Goal: Find specific page/section: Find specific page/section

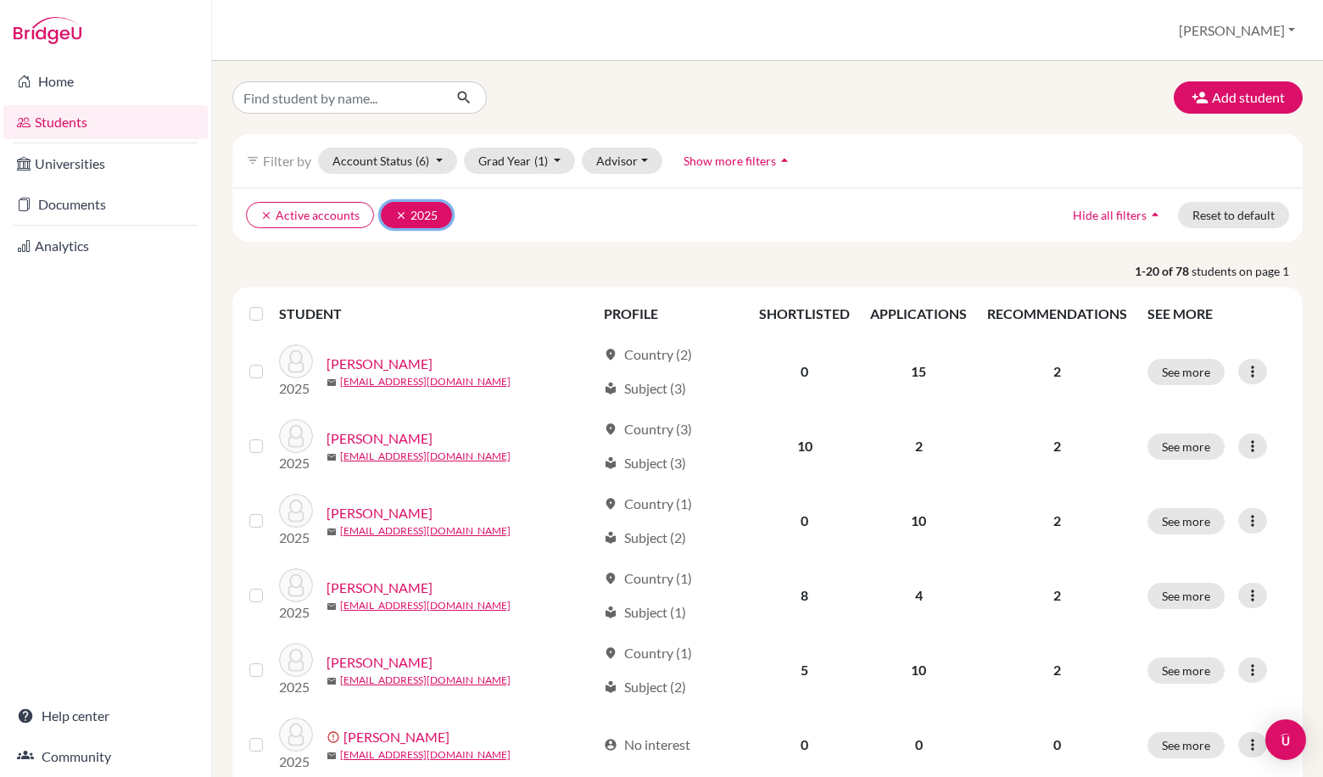
click at [392, 215] on button "clear 2025" at bounding box center [416, 215] width 71 height 26
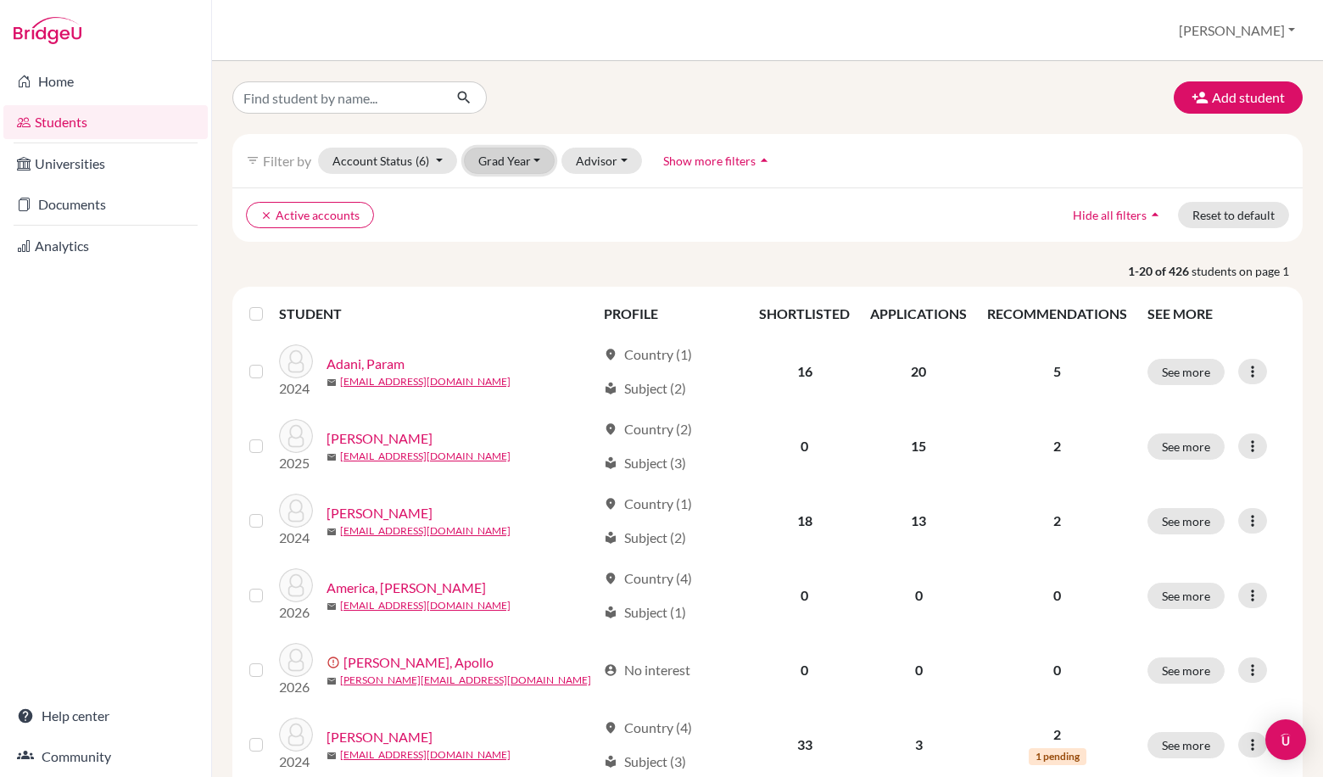
click at [521, 166] on button "Grad Year" at bounding box center [510, 161] width 92 height 26
click at [523, 203] on div "2026" at bounding box center [514, 197] width 59 height 20
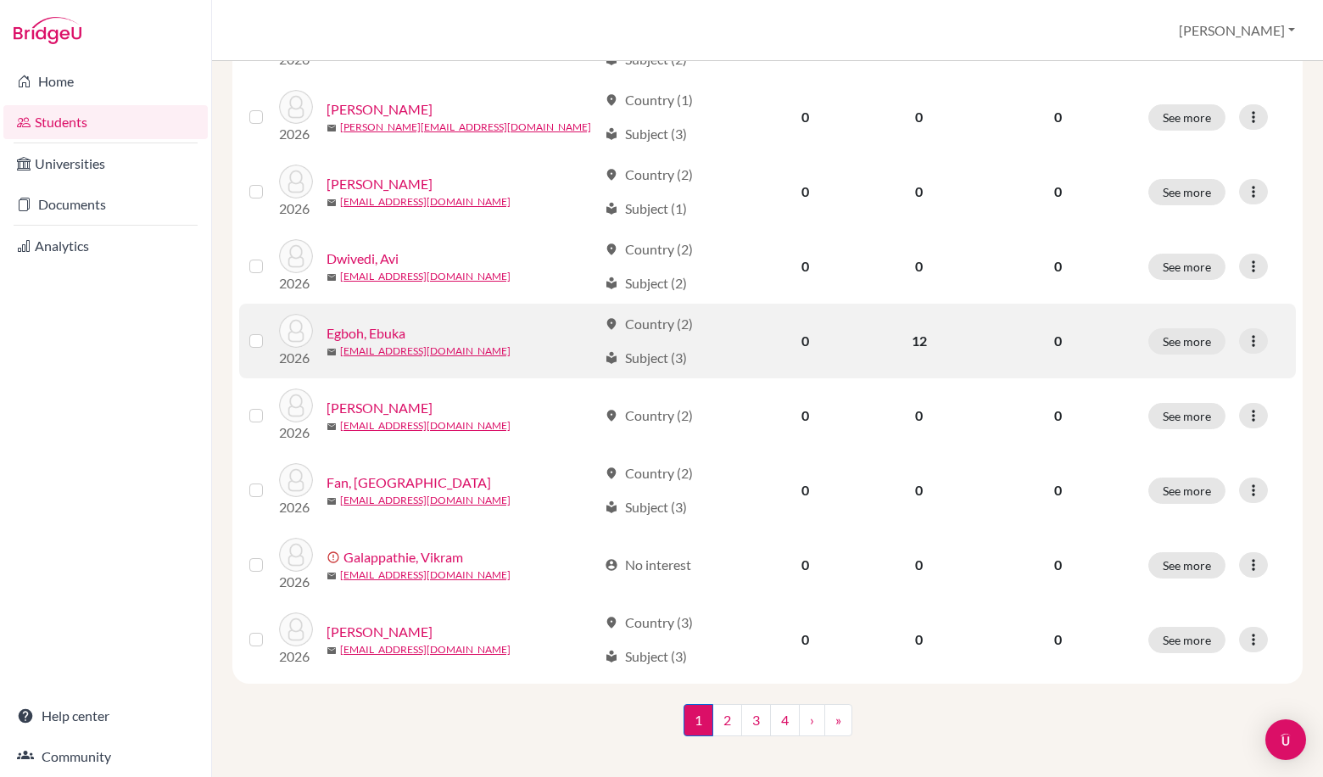
scroll to position [1164, 0]
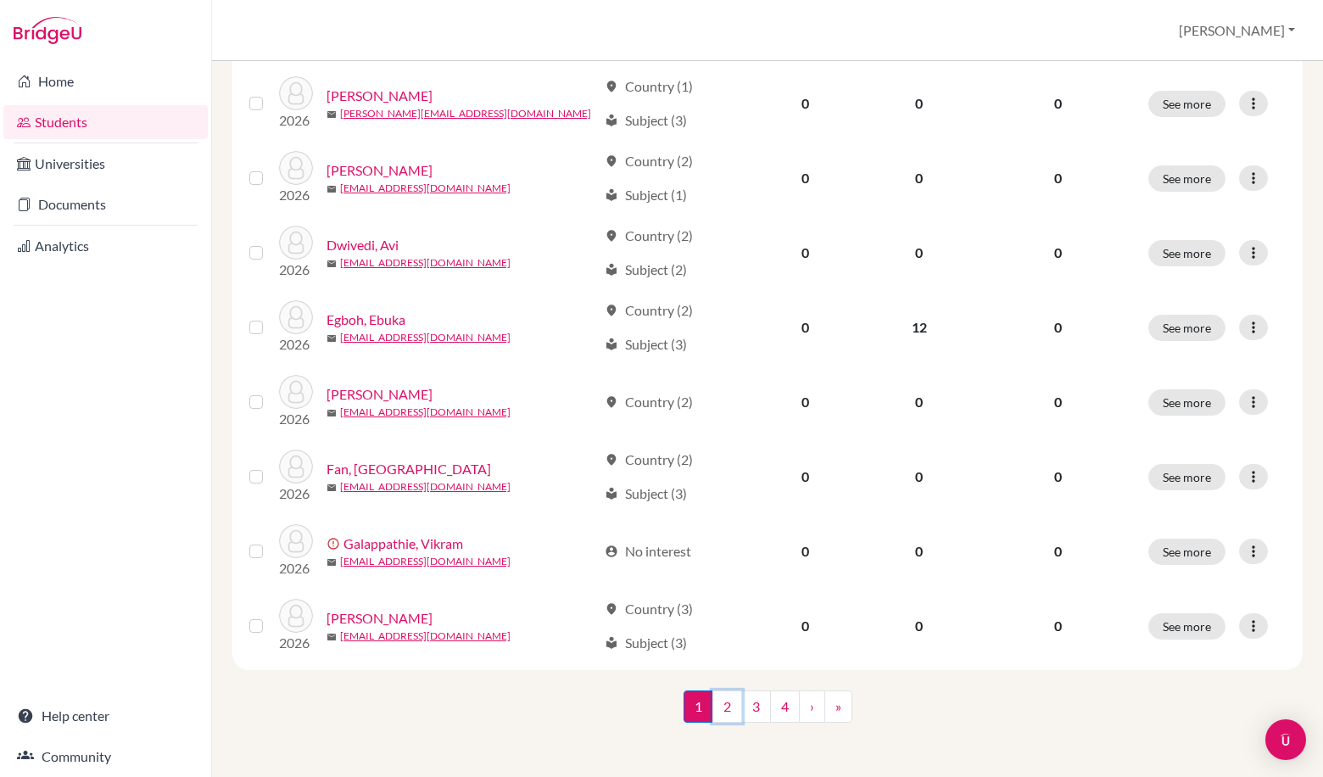
click at [725, 710] on link "2" at bounding box center [728, 707] width 30 height 32
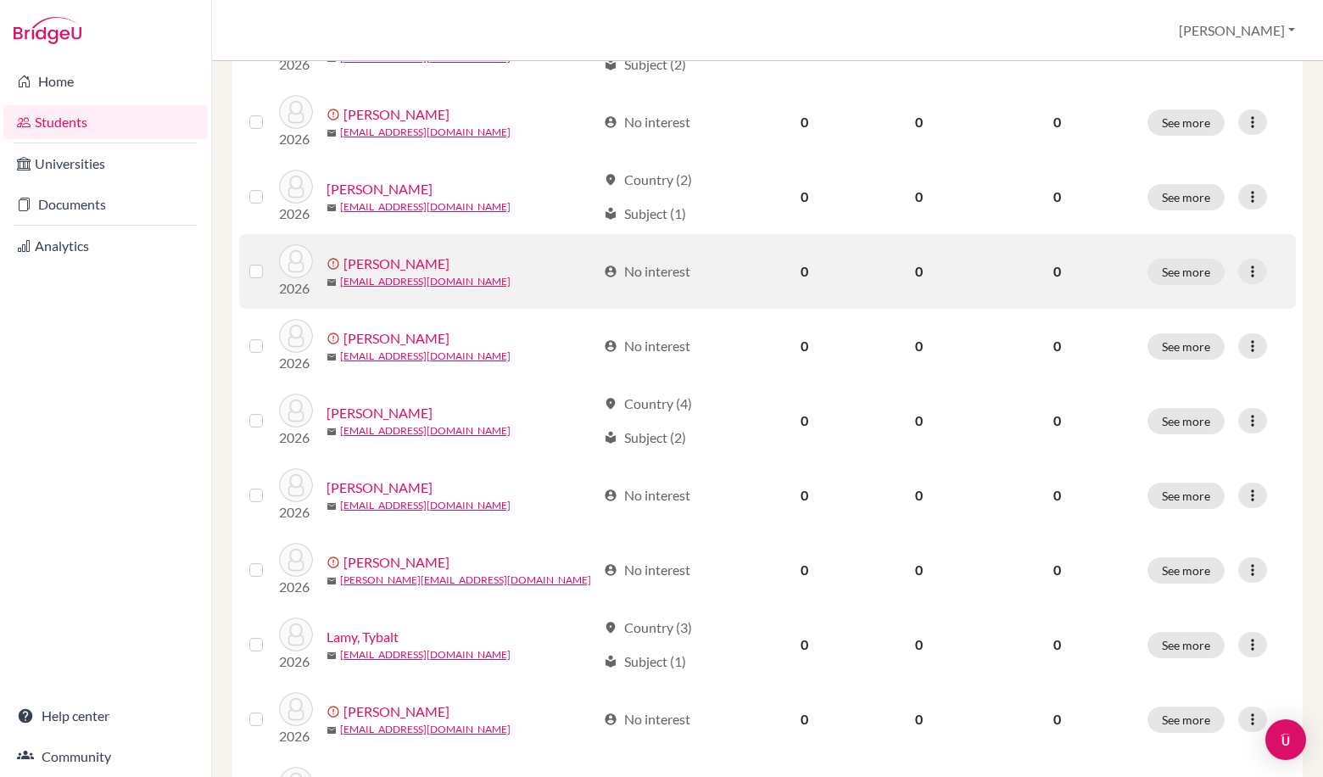
scroll to position [509, 0]
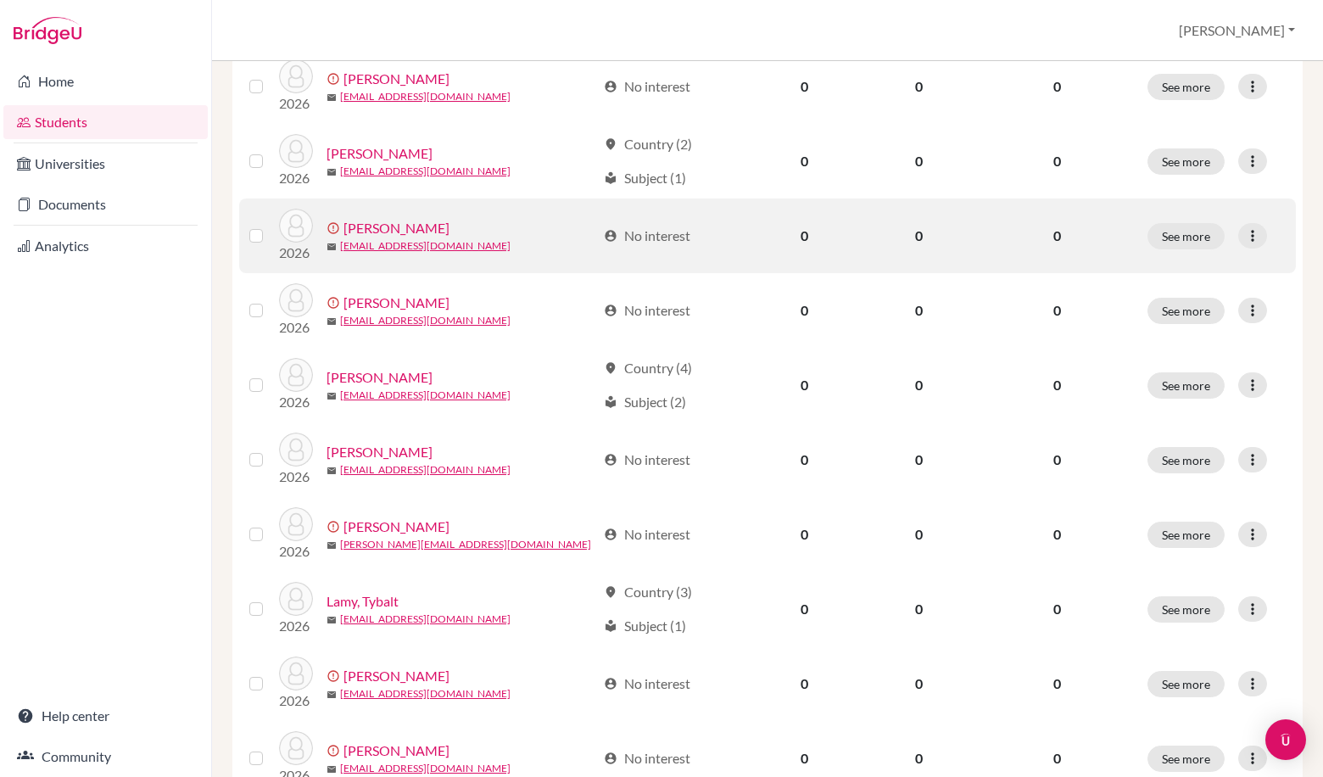
click at [372, 231] on link "[PERSON_NAME]" at bounding box center [397, 228] width 106 height 20
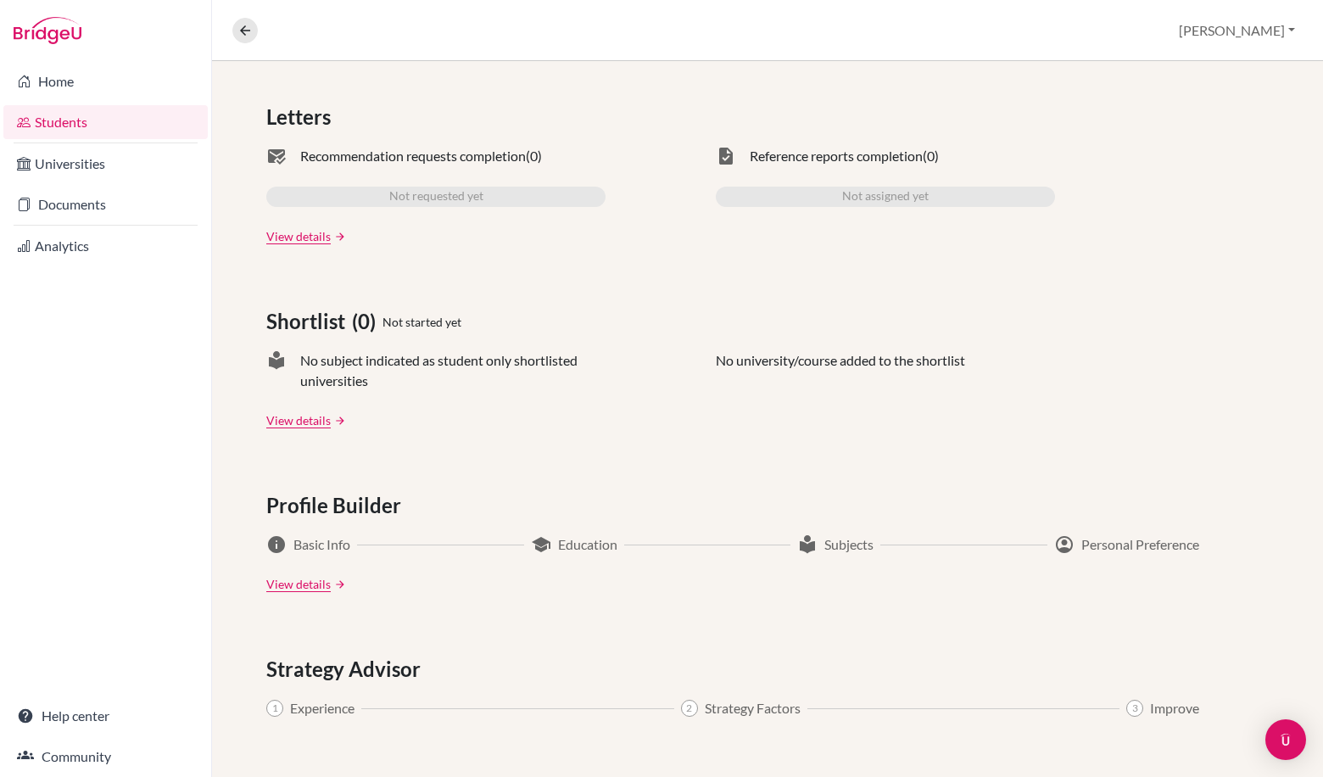
scroll to position [594, 0]
